Goal: Transaction & Acquisition: Book appointment/travel/reservation

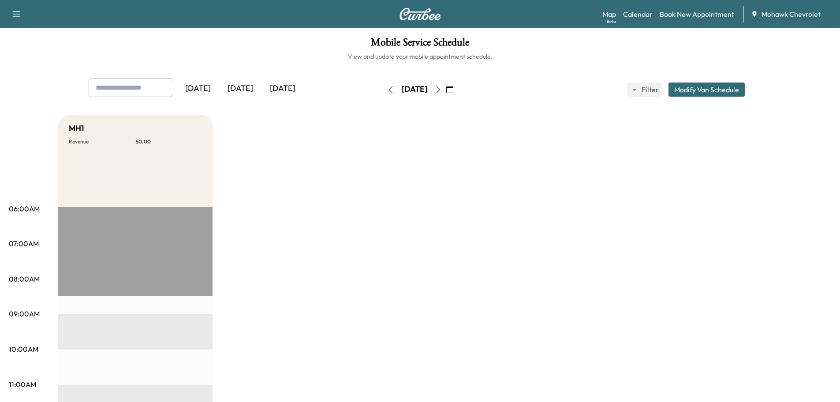
click at [453, 90] on icon "button" at bounding box center [449, 89] width 7 height 7
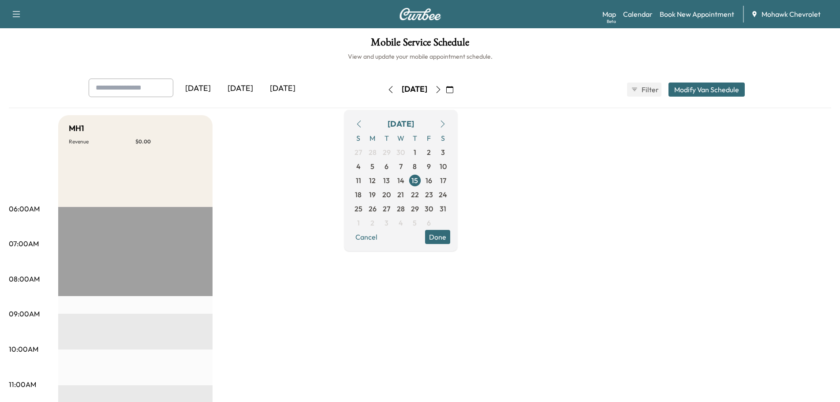
click at [453, 87] on icon "button" at bounding box center [449, 89] width 7 height 7
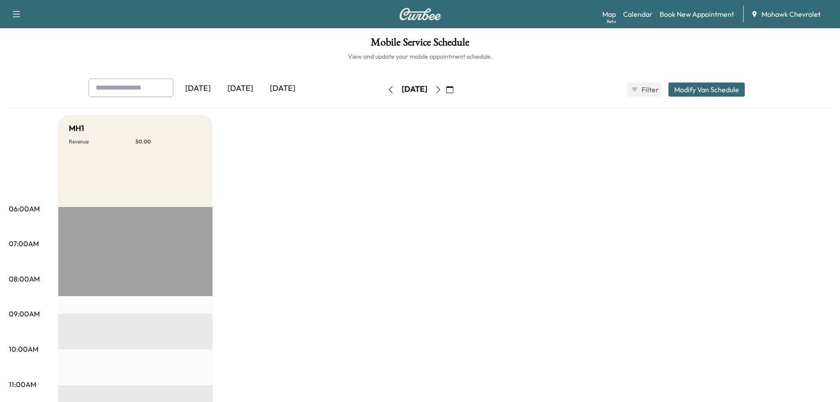
click at [453, 87] on icon "button" at bounding box center [449, 89] width 7 height 7
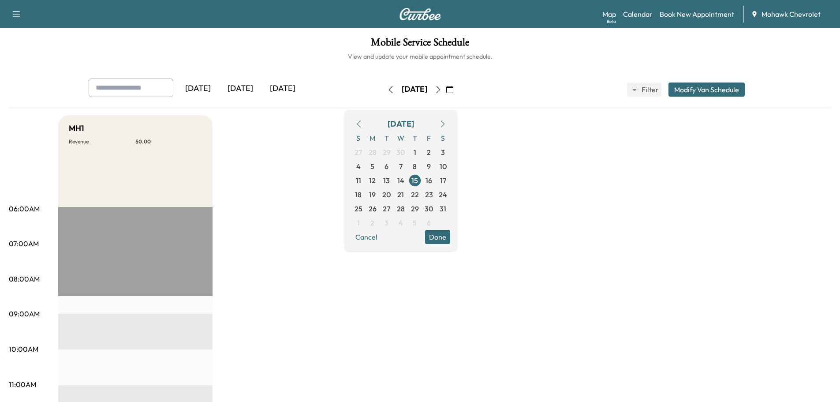
click at [446, 126] on icon "button" at bounding box center [442, 123] width 7 height 7
click at [417, 208] on span "2" at bounding box center [415, 208] width 4 height 11
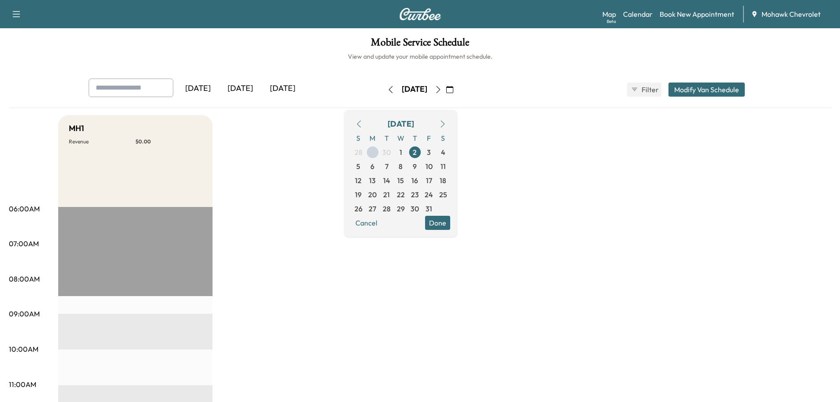
click at [450, 222] on button "Done" at bounding box center [437, 223] width 25 height 14
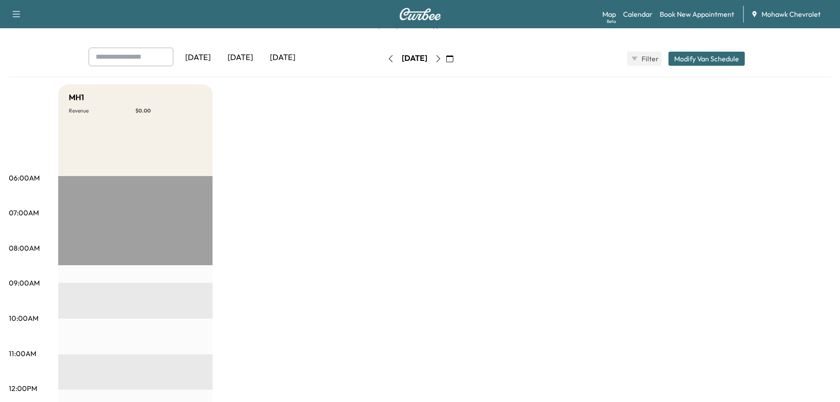
scroll to position [88, 0]
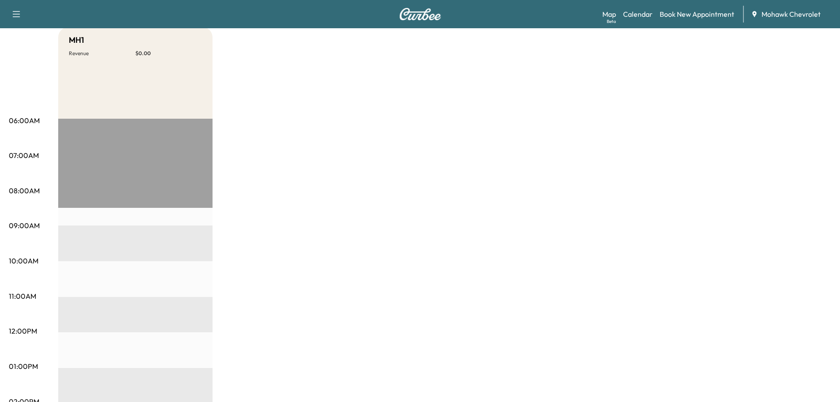
drag, startPoint x: 42, startPoint y: 231, endPoint x: 49, endPoint y: 236, distance: 8.8
click at [43, 231] on div "06:00AM 07:00AM 08:00AM 09:00AM 10:00AM 11:00AM 12:00PM 01:00PM 02:00PM 03:00PM…" at bounding box center [33, 400] width 49 height 562
click at [84, 239] on div "EST Start" at bounding box center [135, 404] width 154 height 570
click at [28, 220] on p "09:00AM" at bounding box center [24, 225] width 31 height 11
click at [99, 221] on div "EST Start" at bounding box center [135, 404] width 154 height 570
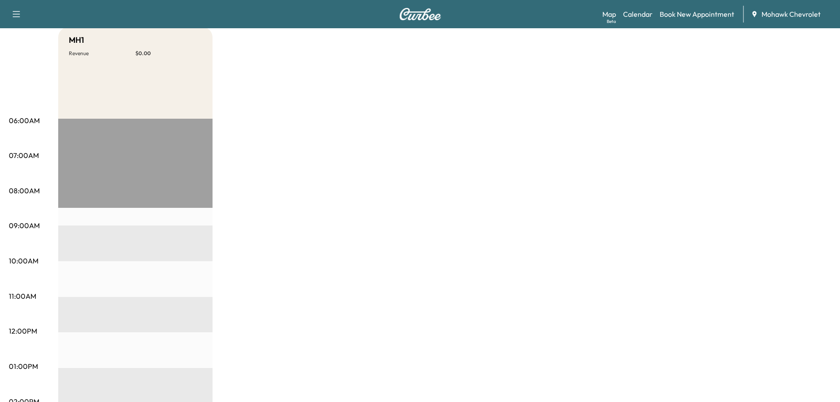
drag, startPoint x: 103, startPoint y: 173, endPoint x: 118, endPoint y: 133, distance: 43.0
click at [103, 173] on div "EST Start" at bounding box center [135, 404] width 154 height 570
click at [122, 92] on div "MH1 Revenue $ 0.00" at bounding box center [135, 73] width 154 height 92
drag, startPoint x: 115, startPoint y: 203, endPoint x: 93, endPoint y: 249, distance: 50.7
click at [116, 204] on div "EST Start" at bounding box center [135, 404] width 154 height 570
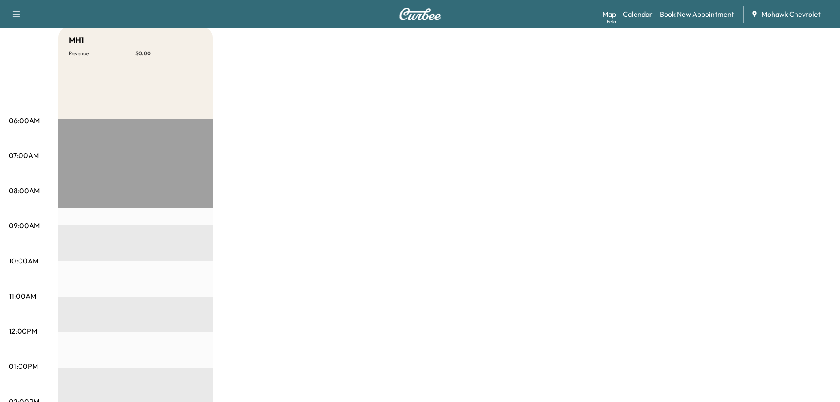
click at [106, 254] on div "EST Start" at bounding box center [135, 404] width 154 height 570
drag, startPoint x: 90, startPoint y: 314, endPoint x: 95, endPoint y: 317, distance: 5.1
click at [91, 315] on div "EST Start" at bounding box center [135, 404] width 154 height 570
click at [703, 18] on link "Book New Appointment" at bounding box center [697, 14] width 75 height 11
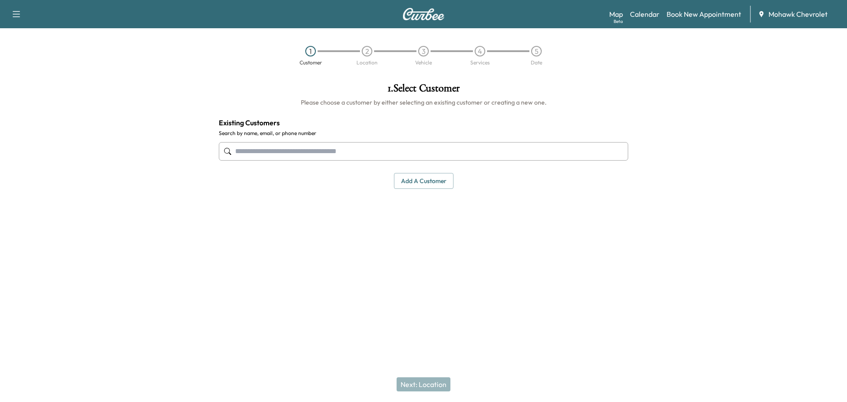
click at [326, 148] on input "text" at bounding box center [423, 151] width 409 height 19
drag, startPoint x: 223, startPoint y: 166, endPoint x: 284, endPoint y: 164, distance: 60.9
click at [165, 172] on div "**********" at bounding box center [423, 176] width 847 height 201
type input "**********"
drag, startPoint x: 166, startPoint y: 152, endPoint x: 344, endPoint y: 153, distance: 177.8
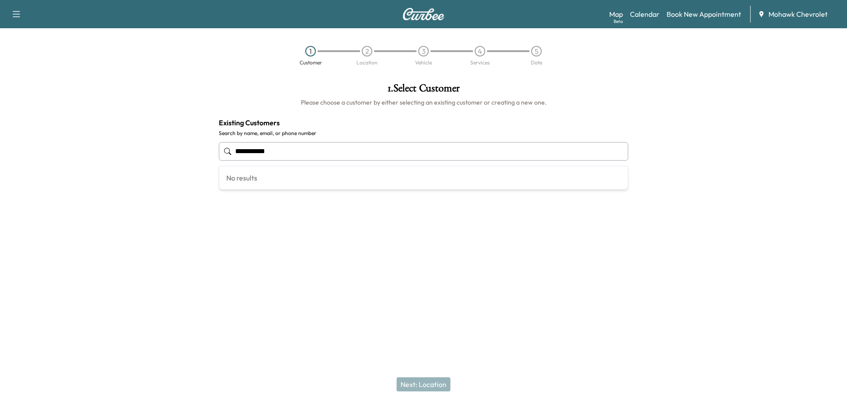
click at [114, 152] on div "**********" at bounding box center [423, 176] width 847 height 201
